Goal: Check status

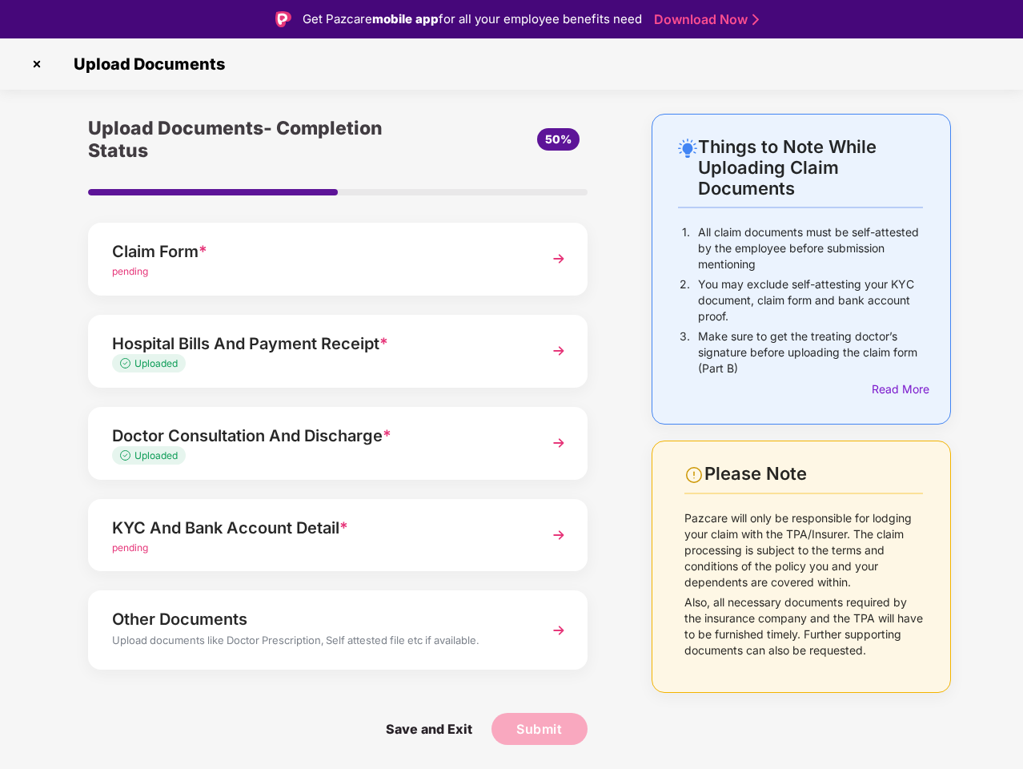
click at [37, 64] on img at bounding box center [37, 64] width 26 height 26
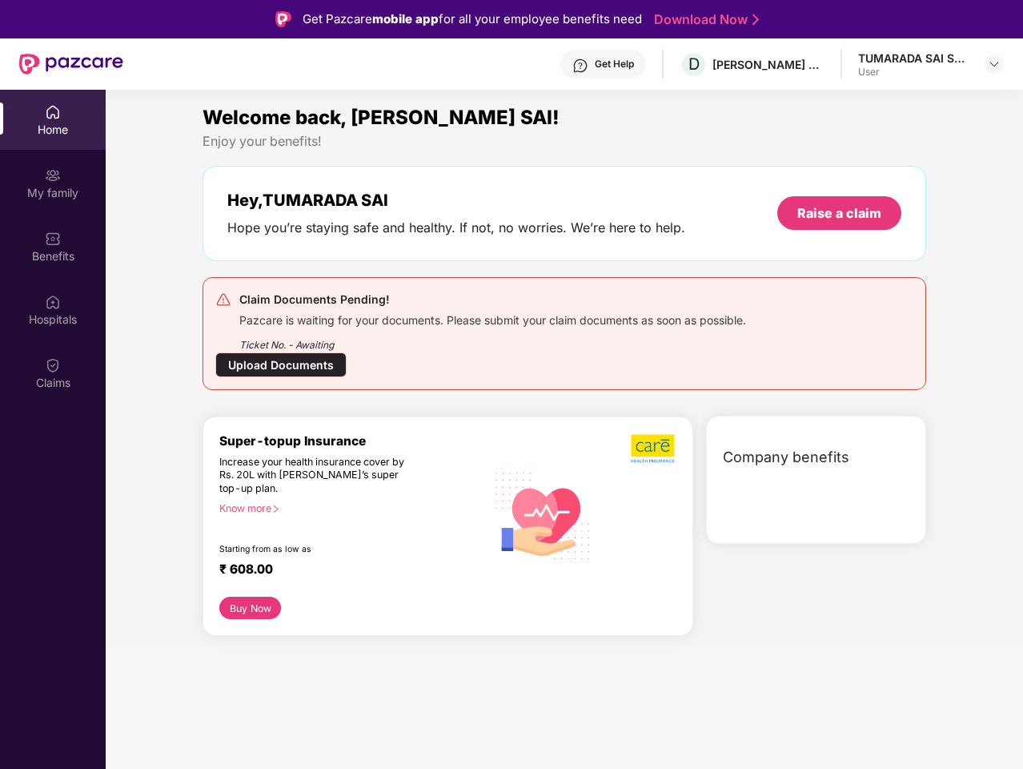
click at [338, 259] on div "Hey, [PERSON_NAME] SAI Hope you’re staying safe and healthy. If not, no worries…" at bounding box center [565, 213] width 724 height 95
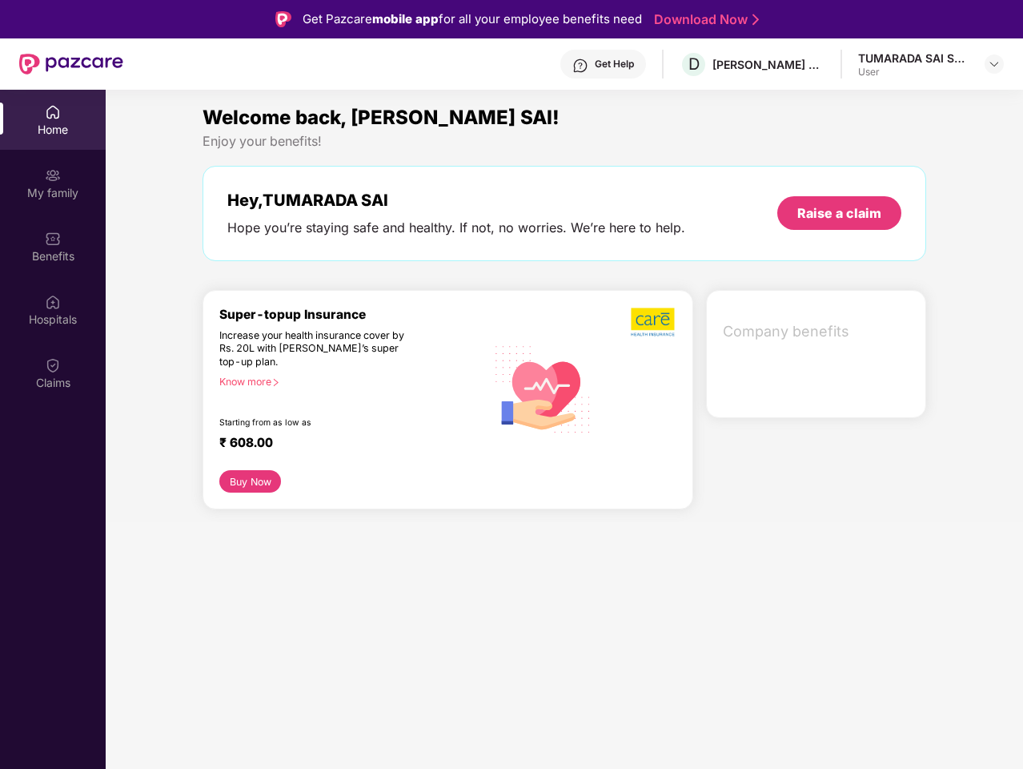
click at [338, 351] on div "Increase your health insurance cover by Rs. 20L with [PERSON_NAME]’s super top-…" at bounding box center [318, 349] width 198 height 40
click at [338, 443] on div "₹ 608.00" at bounding box center [344, 444] width 251 height 19
click at [338, 535] on section "Welcome back, [PERSON_NAME] SAI! Enjoy your benefits! Hey, TUMARADA SAI Hope yo…" at bounding box center [564, 474] width 917 height 769
click at [338, 629] on section "Welcome back, [PERSON_NAME] SAI! Enjoy your benefits! Hey, TUMARADA SAI Hope yo…" at bounding box center [564, 474] width 917 height 769
click at [428, 728] on section "Welcome back, [PERSON_NAME] SAI! Enjoy your benefits! Hey, TUMARADA SAI Hope yo…" at bounding box center [564, 474] width 917 height 769
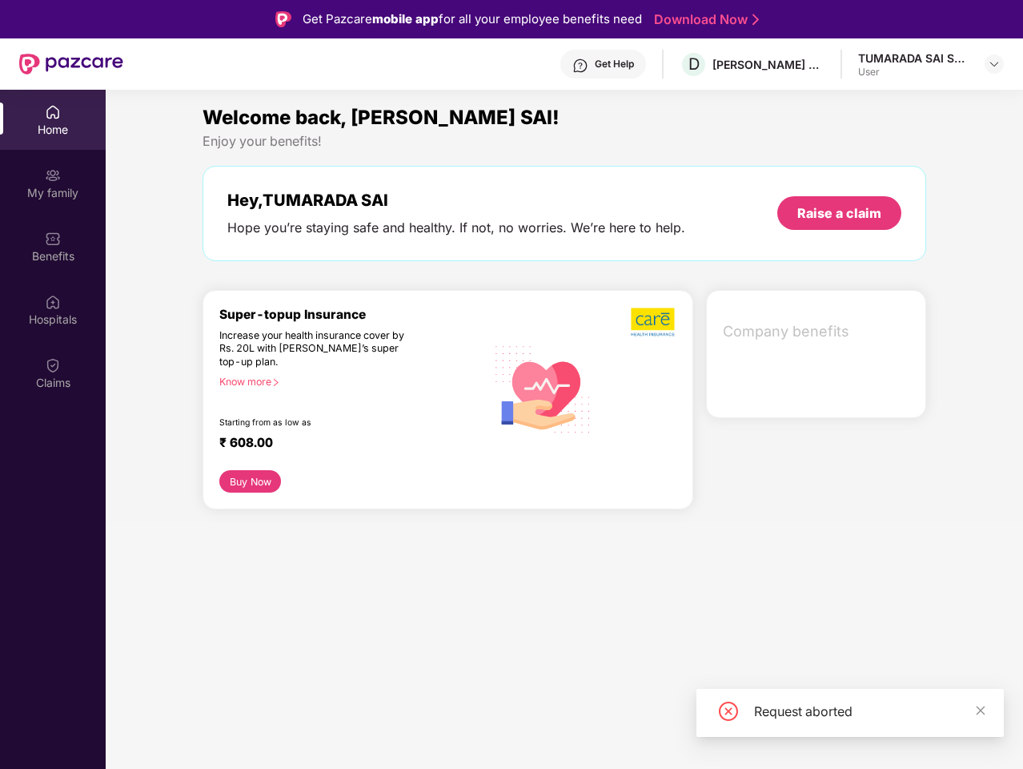
click at [540, 728] on section "Welcome back, [PERSON_NAME] SAI! Enjoy your benefits! Hey, TUMARADA SAI Hope yo…" at bounding box center [564, 474] width 917 height 769
